Goal: Task Accomplishment & Management: Manage account settings

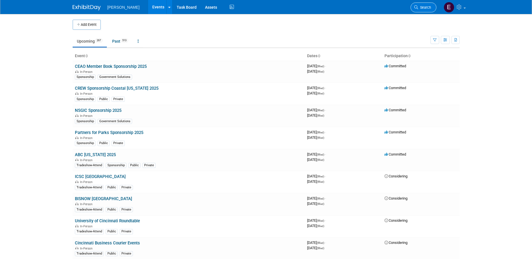
click at [319, 5] on link "Search" at bounding box center [424, 8] width 26 height 10
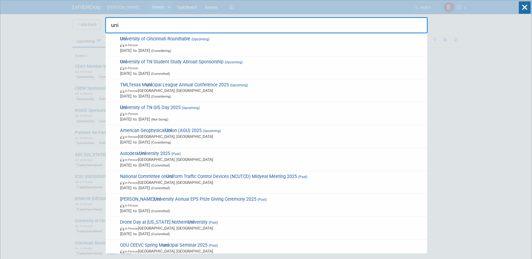
type input "uni"
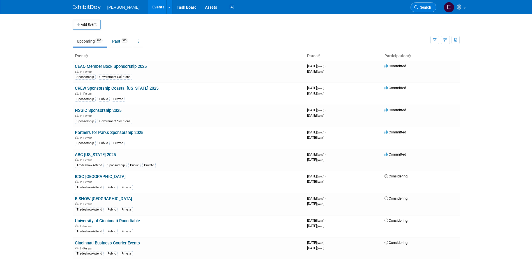
click at [319, 3] on link "Search" at bounding box center [424, 8] width 26 height 10
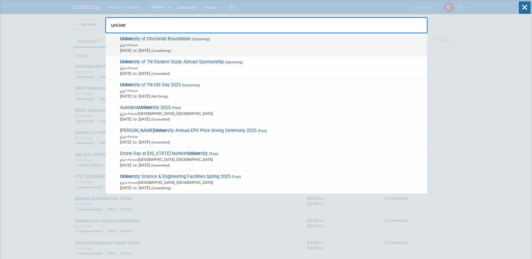
type input "univer"
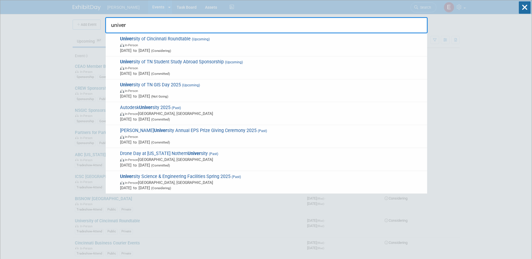
click at [170, 36] on div "Univer sity of Cincinnati Roundtable (Upcoming) In-Person Jan 1, 2025 to Dec 31…" at bounding box center [267, 44] width 322 height 23
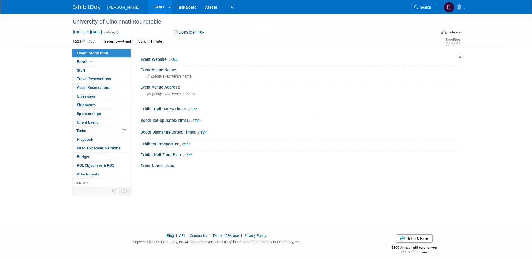
click at [177, 60] on link "Edit" at bounding box center [173, 60] width 9 height 4
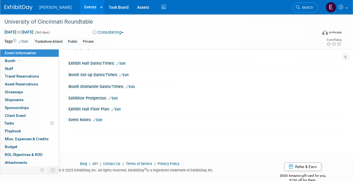
scroll to position [86, 0]
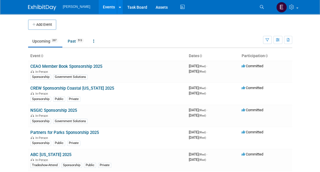
drag, startPoint x: 272, startPoint y: 1, endPoint x: 193, endPoint y: 43, distance: 89.8
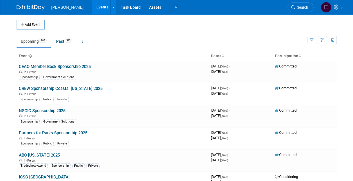
drag, startPoint x: 300, startPoint y: 1, endPoint x: 301, endPoint y: 5, distance: 3.4
click at [300, 1] on li "Search" at bounding box center [300, 7] width 26 height 14
click at [301, 5] on link "Search" at bounding box center [300, 8] width 26 height 10
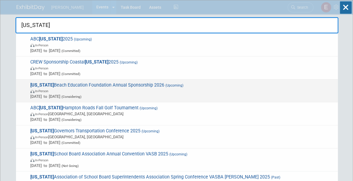
click at [126, 89] on span "In-Person" at bounding box center [182, 91] width 305 height 6
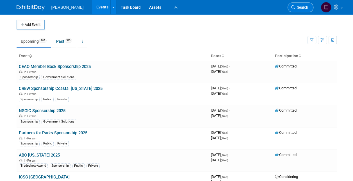
click at [301, 7] on span "Search" at bounding box center [301, 7] width 13 height 4
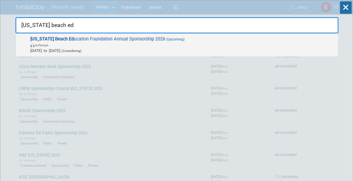
type input "virginia beach ed"
click at [83, 45] on span "In-Person" at bounding box center [182, 45] width 305 height 6
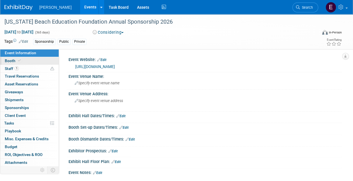
click at [40, 63] on link "Booth" at bounding box center [29, 61] width 58 height 8
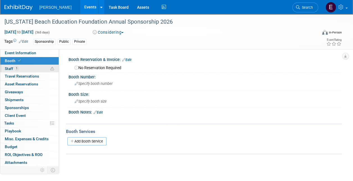
click at [39, 67] on link "1 Staff 1" at bounding box center [29, 69] width 58 height 8
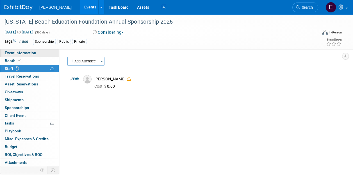
click at [43, 54] on link "Event Information" at bounding box center [29, 53] width 58 height 8
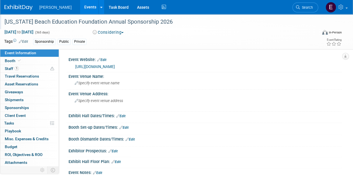
click at [107, 28] on div "[US_STATE] Beach Education Foundation Annual Sponsorship 2026" at bounding box center [158, 21] width 317 height 15
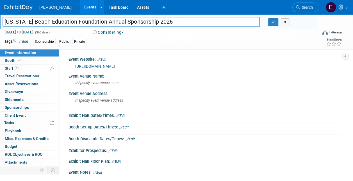
click at [108, 31] on button "Considering" at bounding box center [108, 32] width 35 height 6
click at [189, 48] on div "Virginia Beach Education Foundation Annual Sponsorship 2026 Virginia Beach Educ…" at bounding box center [176, 31] width 353 height 35
click at [91, 66] on link "https://vbef.org/" at bounding box center [95, 66] width 40 height 4
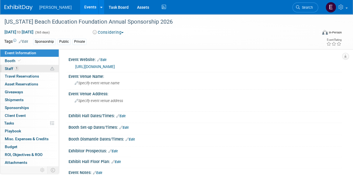
click at [33, 66] on link "1 Staff 1" at bounding box center [29, 69] width 58 height 8
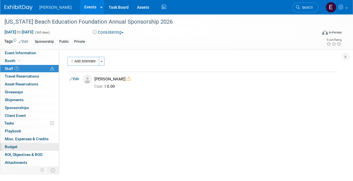
click at [21, 146] on link "Budget" at bounding box center [29, 147] width 58 height 8
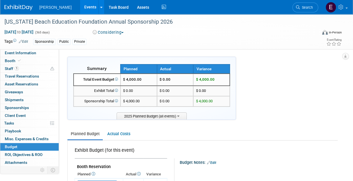
click at [28, 105] on span "Sponsorships 0" at bounding box center [17, 107] width 24 height 4
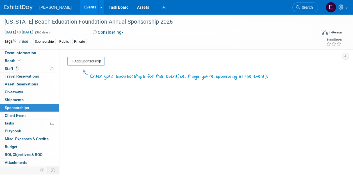
click at [106, 29] on button "Considering" at bounding box center [108, 32] width 35 height 6
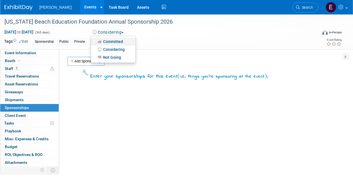
click at [109, 39] on link "Committed" at bounding box center [113, 42] width 44 height 8
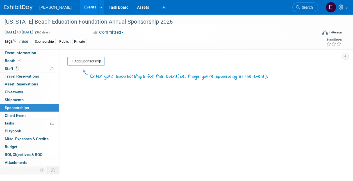
click at [84, 62] on link "Add Sponsorship" at bounding box center [85, 61] width 37 height 9
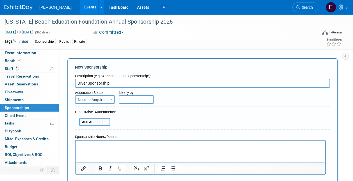
type input "Silver Sponsorship"
click at [122, 97] on input "text" at bounding box center [136, 99] width 35 height 8
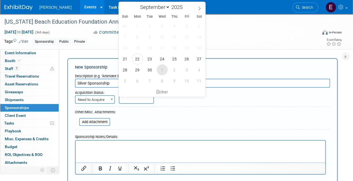
click at [159, 68] on span "1" at bounding box center [162, 69] width 11 height 11
type input "Oct 1, 2025"
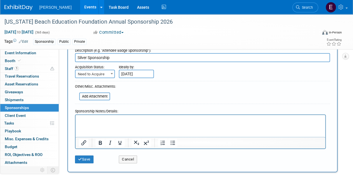
scroll to position [56, 0]
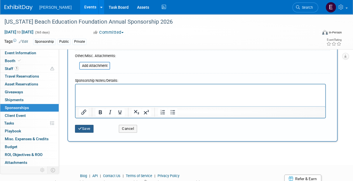
click at [90, 130] on button "Save" at bounding box center [84, 129] width 19 height 8
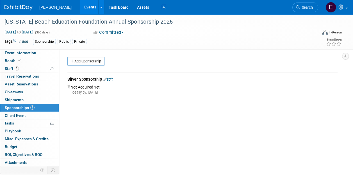
scroll to position [0, 0]
click at [29, 68] on link "1 Staff 1" at bounding box center [29, 69] width 58 height 8
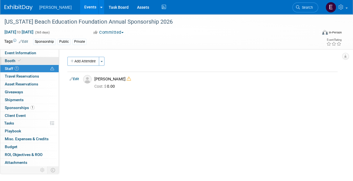
click at [27, 60] on link "Booth" at bounding box center [29, 61] width 58 height 8
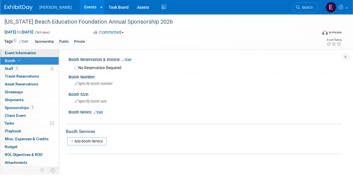
click at [27, 53] on span "Event Information" at bounding box center [20, 53] width 31 height 4
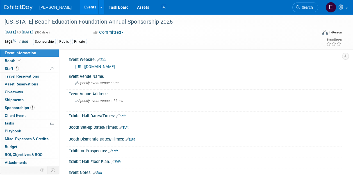
click at [94, 67] on link "https://vbef.org/" at bounding box center [95, 66] width 40 height 4
click at [47, 108] on link "1 Sponsorships 1" at bounding box center [29, 108] width 58 height 8
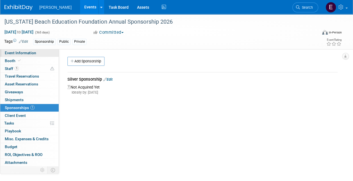
click at [37, 54] on link "Event Information" at bounding box center [29, 53] width 58 height 8
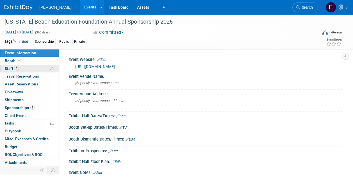
click at [30, 66] on link "1 Staff 1" at bounding box center [29, 69] width 58 height 8
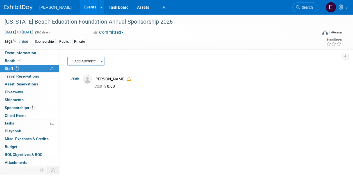
click at [80, 7] on link "Events" at bounding box center [90, 7] width 20 height 14
